Goal: Transaction & Acquisition: Obtain resource

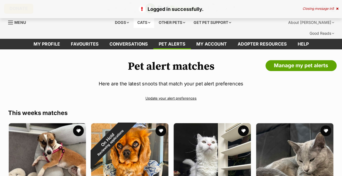
click at [143, 21] on div "Cats" at bounding box center [144, 22] width 21 height 11
click at [149, 24] on div "Cats" at bounding box center [144, 22] width 21 height 11
click at [147, 22] on div "Cats" at bounding box center [144, 22] width 21 height 11
click at [143, 26] on div "Cats" at bounding box center [144, 22] width 21 height 11
click at [146, 21] on div "Cats" at bounding box center [144, 22] width 21 height 11
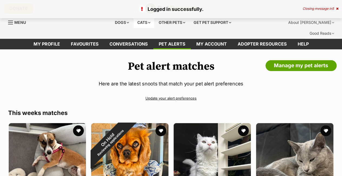
click at [145, 22] on div "Cats" at bounding box center [144, 22] width 21 height 11
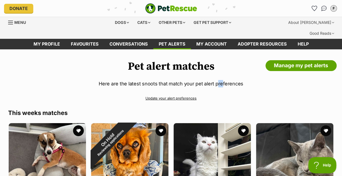
drag, startPoint x: 221, startPoint y: 73, endPoint x: 218, endPoint y: 74, distance: 3.7
click at [218, 80] on p "Here are the latest snoots that match your pet alert preferences" at bounding box center [171, 83] width 326 height 7
click at [226, 80] on p "Here are the latest snoots that match your pet alert preferences" at bounding box center [171, 83] width 326 height 7
click at [149, 19] on div "Cats" at bounding box center [144, 22] width 21 height 11
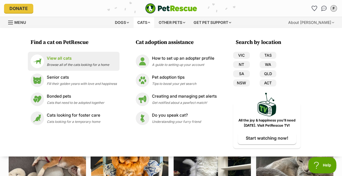
click at [96, 65] on span "Browse all of the cats looking for a home" at bounding box center [78, 65] width 63 height 4
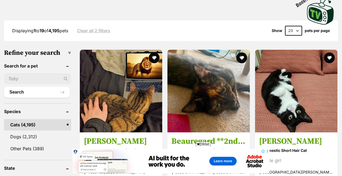
scroll to position [184, 0]
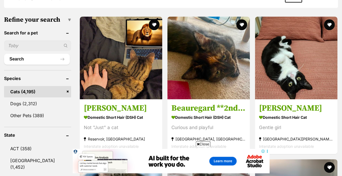
click at [124, 113] on strong "Domestic Short Hair (DSH) Cat" at bounding box center [121, 117] width 74 height 8
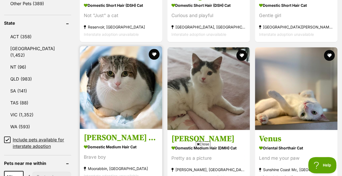
click at [126, 90] on img at bounding box center [121, 87] width 83 height 83
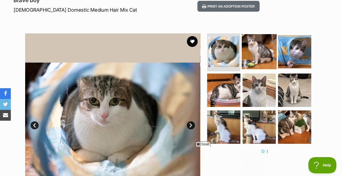
click at [261, 43] on img at bounding box center [259, 51] width 35 height 35
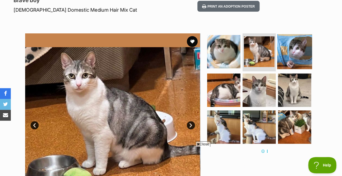
click at [304, 42] on img at bounding box center [294, 51] width 35 height 35
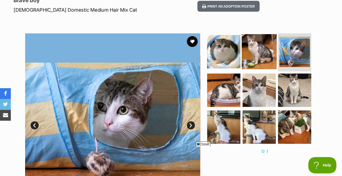
click at [256, 44] on img at bounding box center [259, 51] width 35 height 35
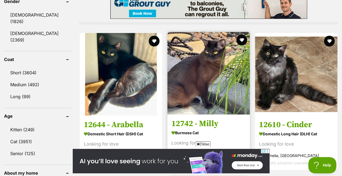
click at [220, 62] on img at bounding box center [209, 73] width 83 height 83
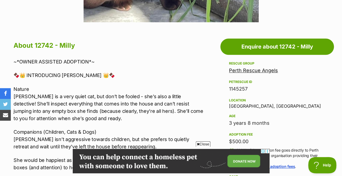
scroll to position [277, 0]
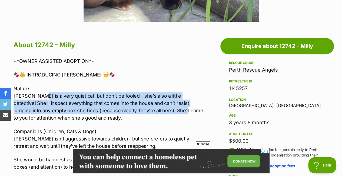
drag, startPoint x: 35, startPoint y: 84, endPoint x: 151, endPoint y: 97, distance: 117.4
click at [151, 97] on p "Nature Milly is a very quiet cat, but don’t be fooled - she’s also a little det…" at bounding box center [109, 103] width 190 height 37
drag, startPoint x: 151, startPoint y: 97, endPoint x: 126, endPoint y: 98, distance: 25.7
click at [126, 98] on p "Nature Milly is a very quiet cat, but don’t be fooled - she’s also a little det…" at bounding box center [109, 103] width 190 height 37
click at [136, 99] on p "Nature Milly is a very quiet cat, but don’t be fooled - she’s also a little det…" at bounding box center [109, 103] width 190 height 37
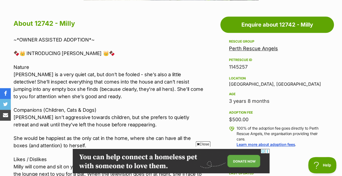
scroll to position [303, 0]
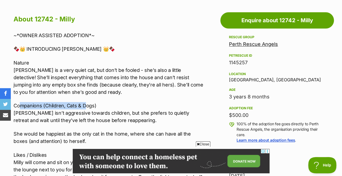
drag, startPoint x: 21, startPoint y: 93, endPoint x: 86, endPoint y: 93, distance: 65.2
click at [86, 102] on p "Companions (Children, Cats & Dogs) Milly isn’t aggressive towards children, but…" at bounding box center [109, 113] width 190 height 22
drag, startPoint x: 86, startPoint y: 93, endPoint x: 69, endPoint y: 95, distance: 16.6
click at [69, 102] on p "Companions (Children, Cats & Dogs) Milly isn’t aggressive towards children, but…" at bounding box center [109, 113] width 190 height 22
click at [35, 102] on p "Companions (Children, Cats & Dogs) Milly isn’t aggressive towards children, but…" at bounding box center [109, 113] width 190 height 22
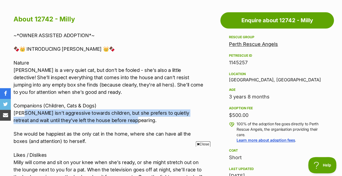
scroll to position [0, 0]
drag, startPoint x: 21, startPoint y: 103, endPoint x: 118, endPoint y: 108, distance: 96.7
click at [118, 108] on p "Companions (Children, Cats & Dogs) Milly isn’t aggressive towards children, but…" at bounding box center [109, 113] width 190 height 22
drag, startPoint x: 118, startPoint y: 108, endPoint x: 87, endPoint y: 111, distance: 31.0
click at [87, 111] on p "Companions (Children, Cats & Dogs) Milly isn’t aggressive towards children, but…" at bounding box center [109, 113] width 190 height 22
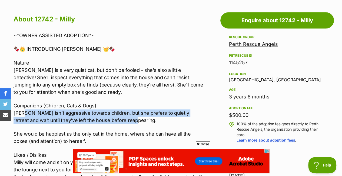
click at [88, 110] on p "Companions (Children, Cats & Dogs) Milly isn’t aggressive towards children, but…" at bounding box center [109, 113] width 190 height 22
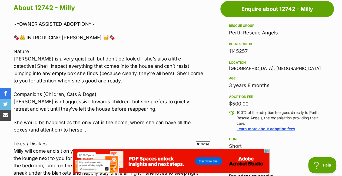
scroll to position [316, 0]
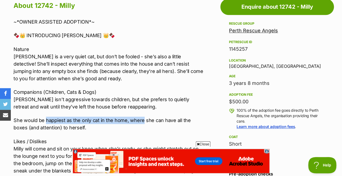
drag, startPoint x: 45, startPoint y: 112, endPoint x: 142, endPoint y: 110, distance: 97.7
click at [142, 116] on p "She would be happiest as the only cat in the home, where she can have all the b…" at bounding box center [109, 123] width 190 height 15
drag, startPoint x: 142, startPoint y: 110, endPoint x: 124, endPoint y: 111, distance: 18.2
click at [124, 116] on p "She would be happiest as the only cat in the home, where she can have all the b…" at bounding box center [109, 123] width 190 height 15
click at [125, 116] on p "She would be happiest as the only cat in the home, where she can have all the b…" at bounding box center [109, 123] width 190 height 15
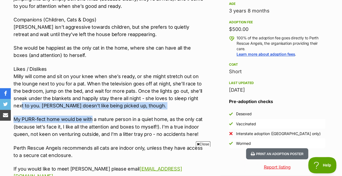
scroll to position [0, 0]
drag, startPoint x: 41, startPoint y: 95, endPoint x: 94, endPoint y: 101, distance: 53.4
click at [94, 101] on div "~*OWNER ASSISTED ADOPTION*~ 🍫👑 INTRODUCING MILLY 👑🍫 Nature Milly is a very quie…" at bounding box center [109, 122] width 190 height 353
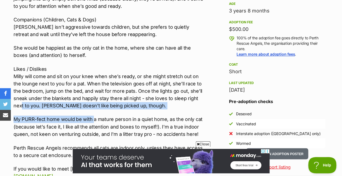
drag, startPoint x: 94, startPoint y: 101, endPoint x: 77, endPoint y: 93, distance: 19.0
click at [77, 93] on p "Likes / Dislikes Milly will come and sit on your knee when she’s ready, or she …" at bounding box center [109, 87] width 190 height 44
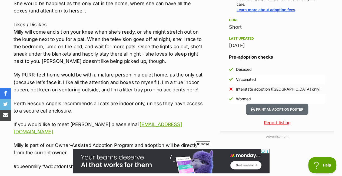
scroll to position [445, 0]
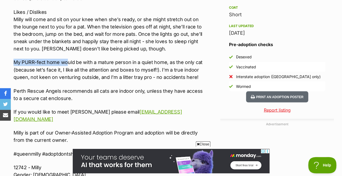
drag, startPoint x: 15, startPoint y: 53, endPoint x: 67, endPoint y: 50, distance: 52.1
click at [67, 58] on p "My PURR-fect home would be with a mature person in a quiet home, as the only ca…" at bounding box center [109, 69] width 190 height 22
drag, startPoint x: 67, startPoint y: 50, endPoint x: 89, endPoint y: 58, distance: 23.0
click at [89, 58] on p "My PURR-fect home would be with a mature person in a quiet home, as the only ca…" at bounding box center [109, 69] width 190 height 22
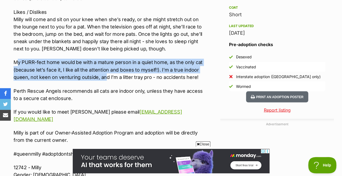
drag, startPoint x: 19, startPoint y: 51, endPoint x: 104, endPoint y: 63, distance: 85.8
click at [104, 63] on p "My PURR-fect home would be with a mature person in a quiet home, as the only ca…" at bounding box center [109, 69] width 190 height 22
drag, startPoint x: 104, startPoint y: 63, endPoint x: 86, endPoint y: 64, distance: 17.9
click at [86, 64] on p "My PURR-fect home would be with a mature person in a quiet home, as the only ca…" at bounding box center [109, 69] width 190 height 22
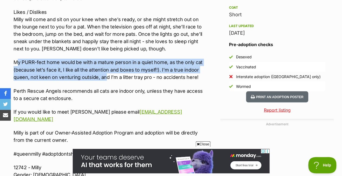
click at [60, 58] on p "My PURR-fect home would be with a mature person in a quiet home, as the only ca…" at bounding box center [109, 69] width 190 height 22
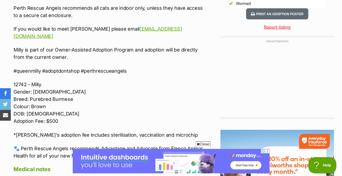
scroll to position [528, 0]
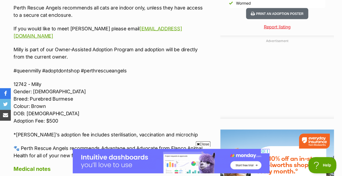
drag, startPoint x: 19, startPoint y: 90, endPoint x: 60, endPoint y: 98, distance: 42.5
drag, startPoint x: 60, startPoint y: 98, endPoint x: 36, endPoint y: 97, distance: 24.1
click at [36, 97] on p "12742 - Milly Gender: Female Breed: Purebred Burmese Colour: Brown DOB: 21/01/2…" at bounding box center [109, 102] width 190 height 44
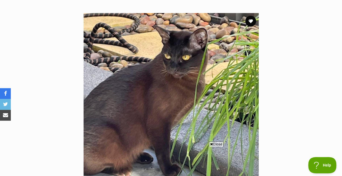
scroll to position [0, 0]
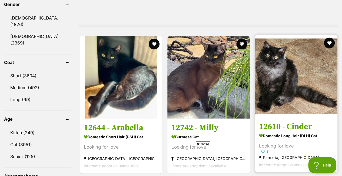
click at [301, 67] on img at bounding box center [296, 76] width 83 height 83
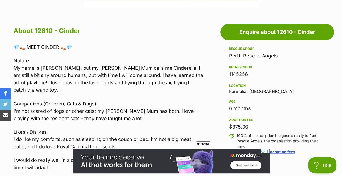
scroll to position [302, 0]
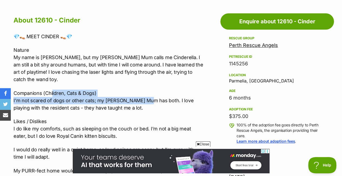
drag, startPoint x: 58, startPoint y: 79, endPoint x: 145, endPoint y: 83, distance: 86.7
click at [145, 89] on p "Companions (Children, Cats & Dogs) I’m not scared of dogs or other cats; my [PE…" at bounding box center [109, 100] width 190 height 22
click at [80, 89] on p "Companions (Children, Cats & Dogs) I’m not scared of dogs or other cats; my [PE…" at bounding box center [109, 100] width 190 height 22
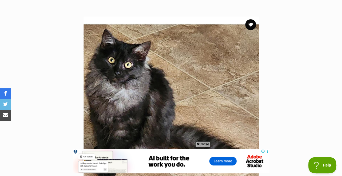
scroll to position [108, 0]
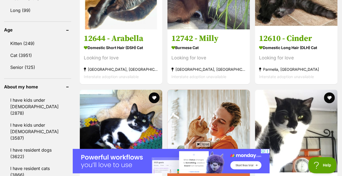
scroll to position [593, 0]
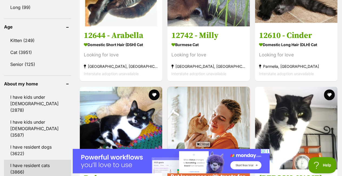
click at [47, 159] on link "I have resident cats (3866)" at bounding box center [37, 168] width 67 height 18
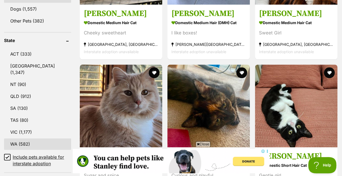
click at [24, 138] on link "WA (582)" at bounding box center [37, 143] width 67 height 11
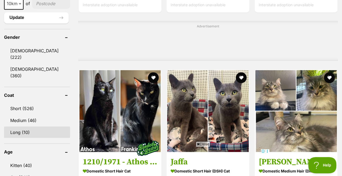
scroll to position [453, 0]
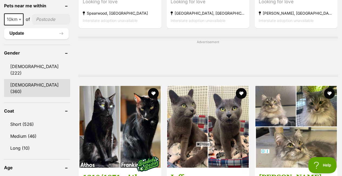
click at [28, 79] on link "[DEMOGRAPHIC_DATA] (360)" at bounding box center [37, 88] width 66 height 18
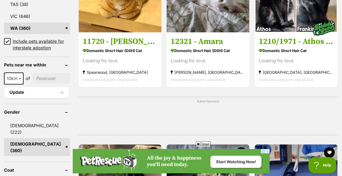
scroll to position [395, 0]
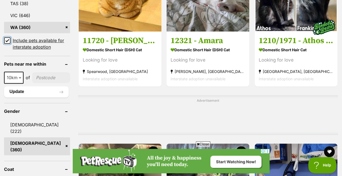
click at [10, 37] on input "Include pets available for interstate adoption" at bounding box center [7, 40] width 6 height 6
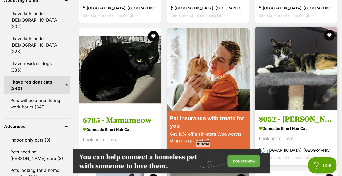
scroll to position [653, 0]
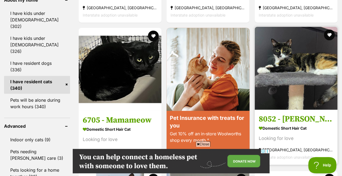
click at [290, 52] on img at bounding box center [296, 68] width 83 height 83
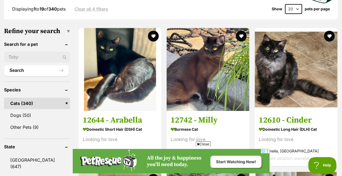
scroll to position [166, 0]
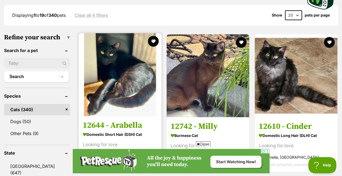
click at [140, 52] on img at bounding box center [120, 74] width 83 height 83
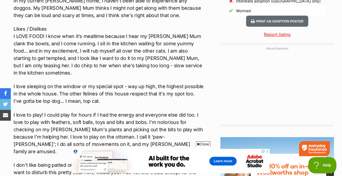
scroll to position [515, 0]
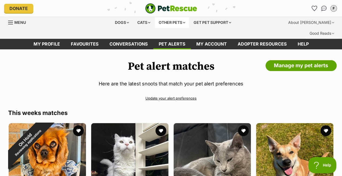
click at [180, 18] on div "Other pets" at bounding box center [172, 22] width 34 height 11
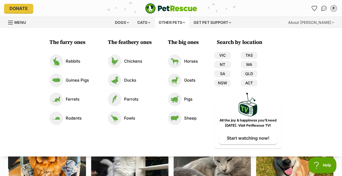
click at [239, 13] on div "Donate PetRescue home F My account F Finn Edit profile Log out Pet alerts Pet a…" at bounding box center [171, 8] width 334 height 17
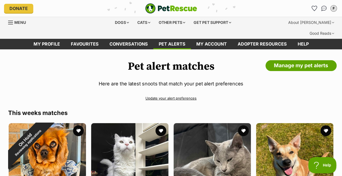
click at [191, 93] on link "Update your alert preferences" at bounding box center [171, 97] width 326 height 9
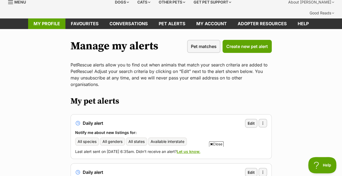
scroll to position [14, 0]
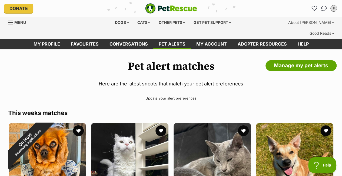
click at [172, 23] on div "Other pets" at bounding box center [172, 22] width 34 height 11
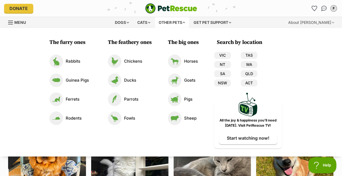
click at [125, 21] on div "Dogs" at bounding box center [122, 22] width 22 height 11
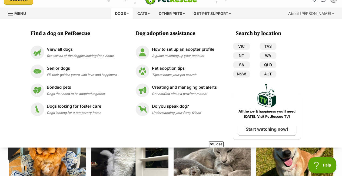
scroll to position [24, 0]
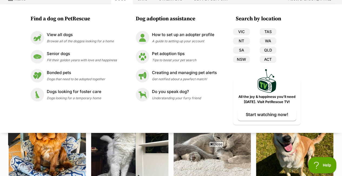
click at [108, 43] on div "View all dogs Browse all of the doggos looking for a home" at bounding box center [80, 38] width 67 height 12
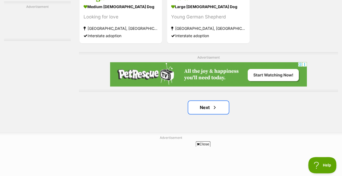
click at [211, 101] on link "Next" at bounding box center [208, 107] width 41 height 13
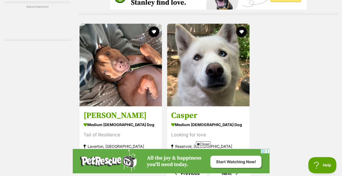
scroll to position [1188, 0]
